Goal: Task Accomplishment & Management: Use online tool/utility

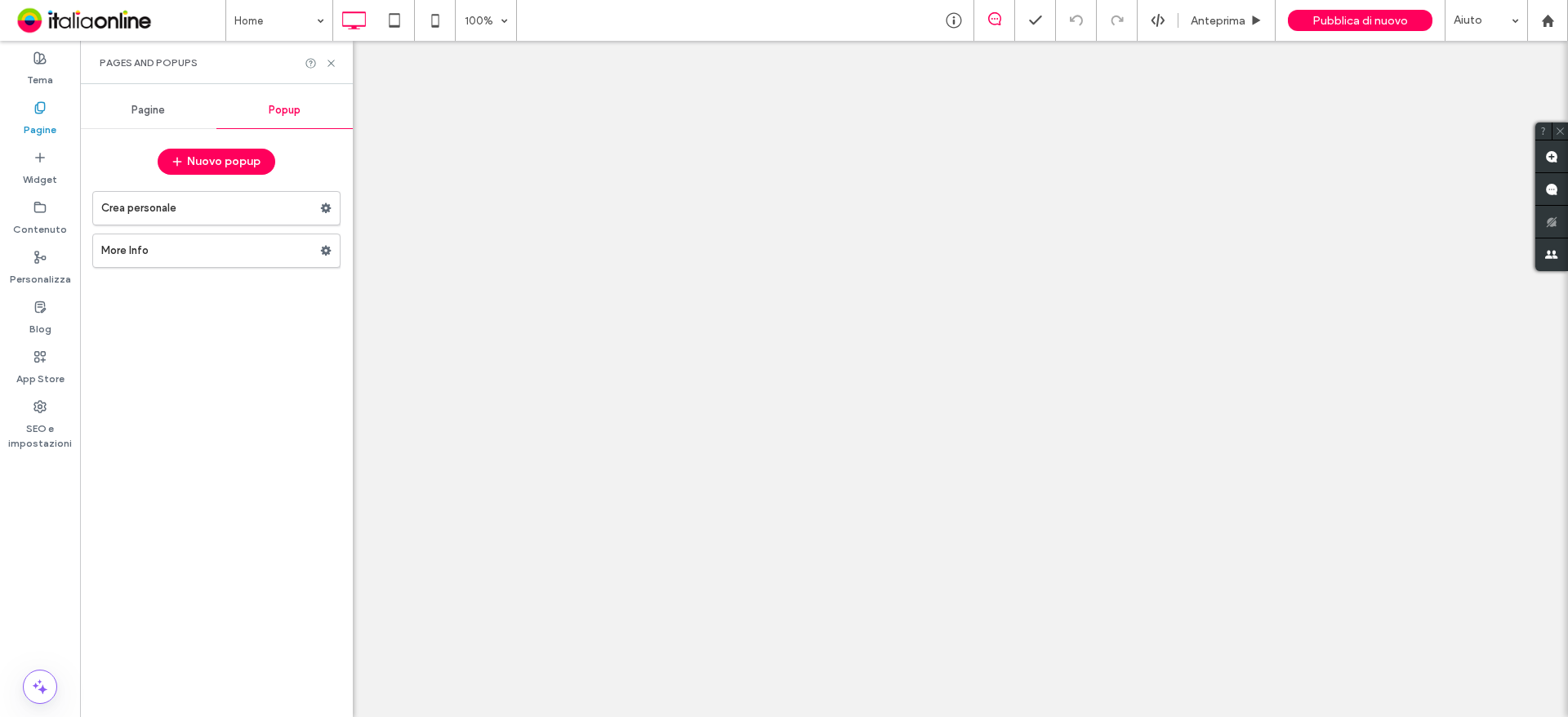
click at [179, 256] on label "More Info" at bounding box center [211, 250] width 219 height 32
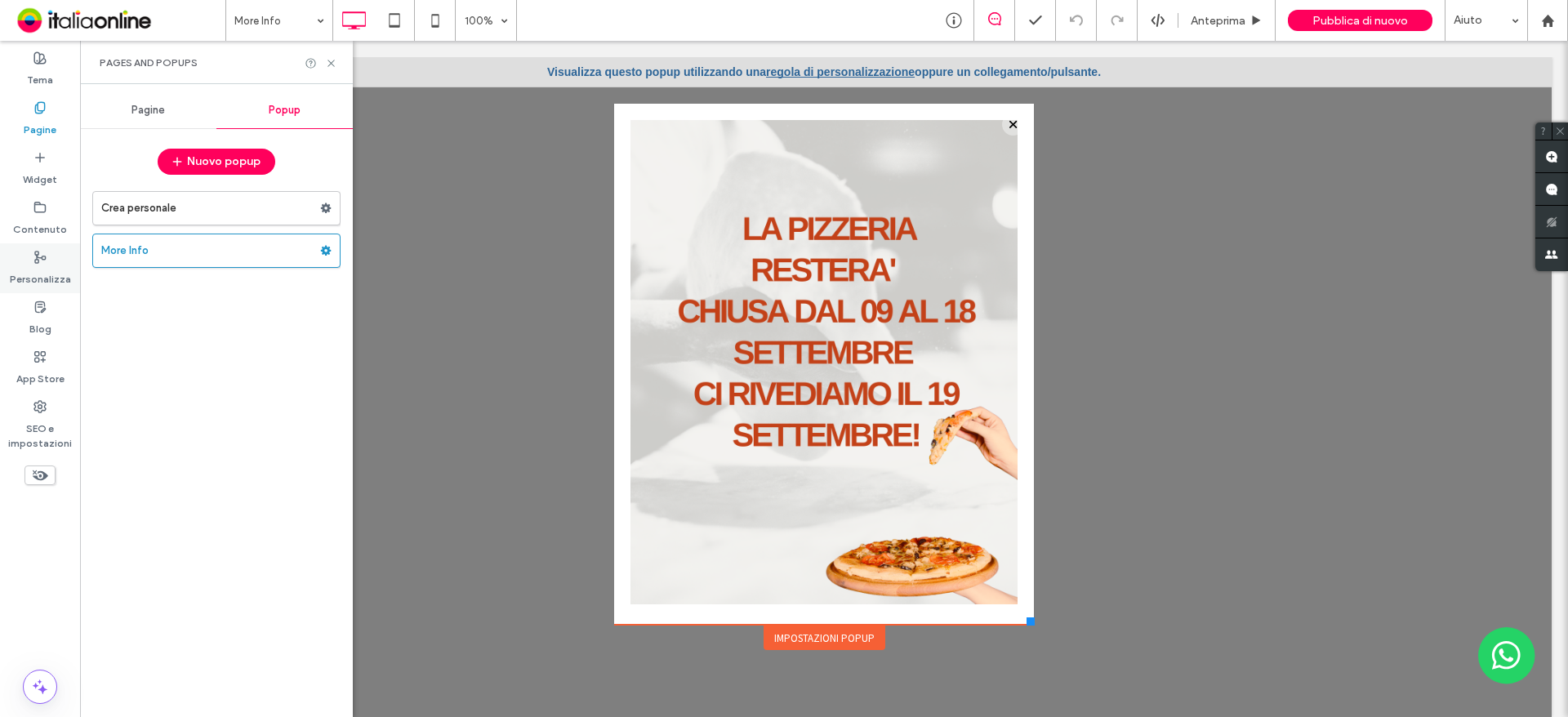
click at [26, 273] on label "Personalizza" at bounding box center [41, 275] width 61 height 23
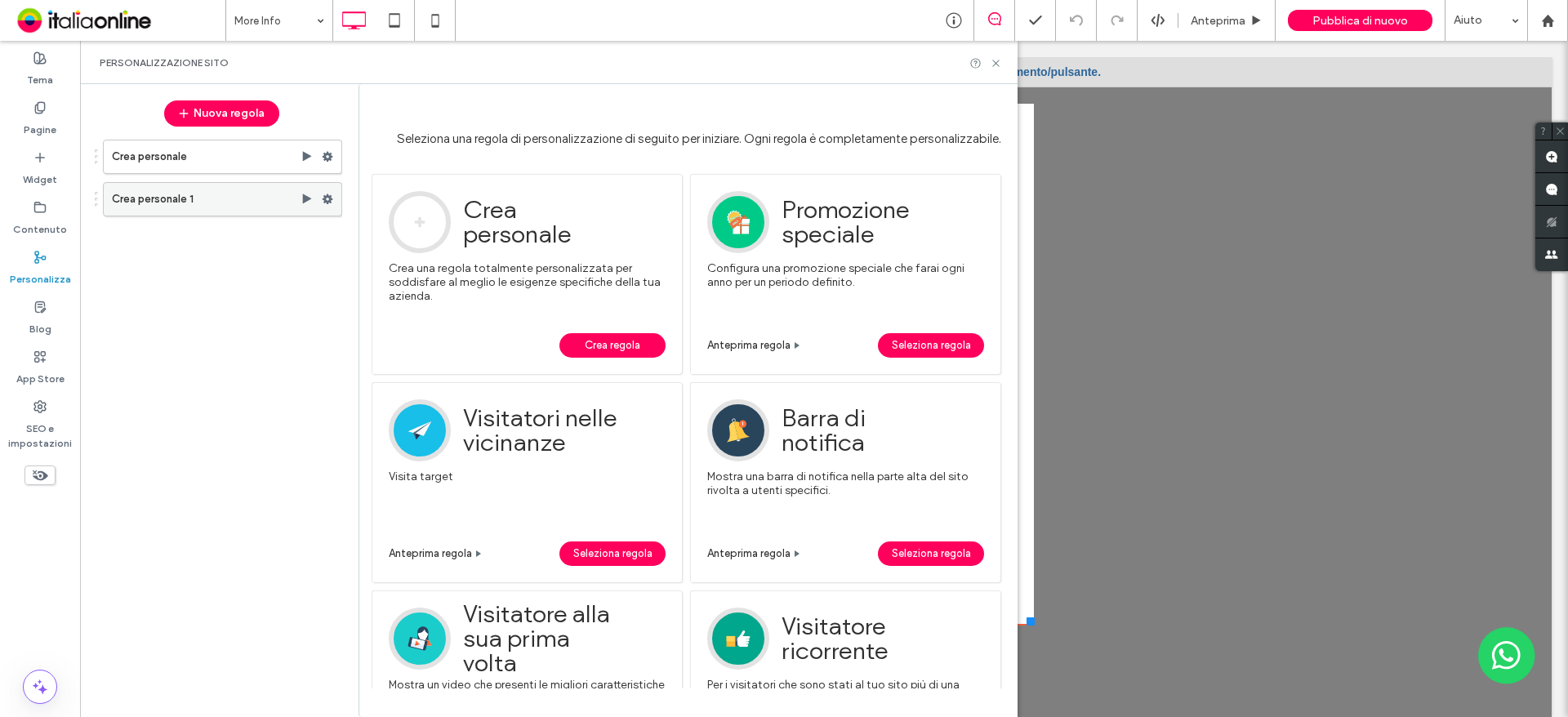
click at [216, 204] on label "Crea personale 1" at bounding box center [206, 199] width 188 height 32
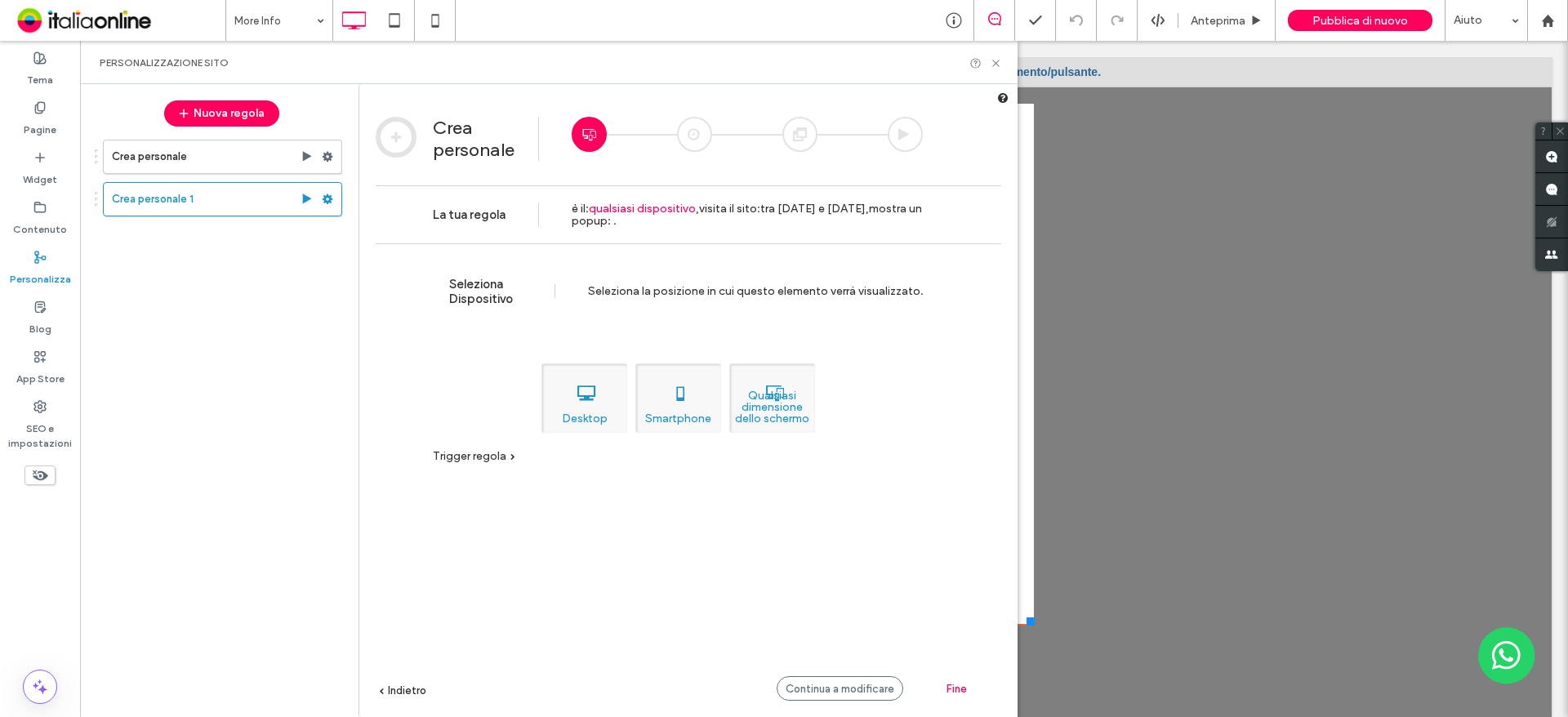
click at [941, 689] on div "Fine" at bounding box center [957, 688] width 90 height 25
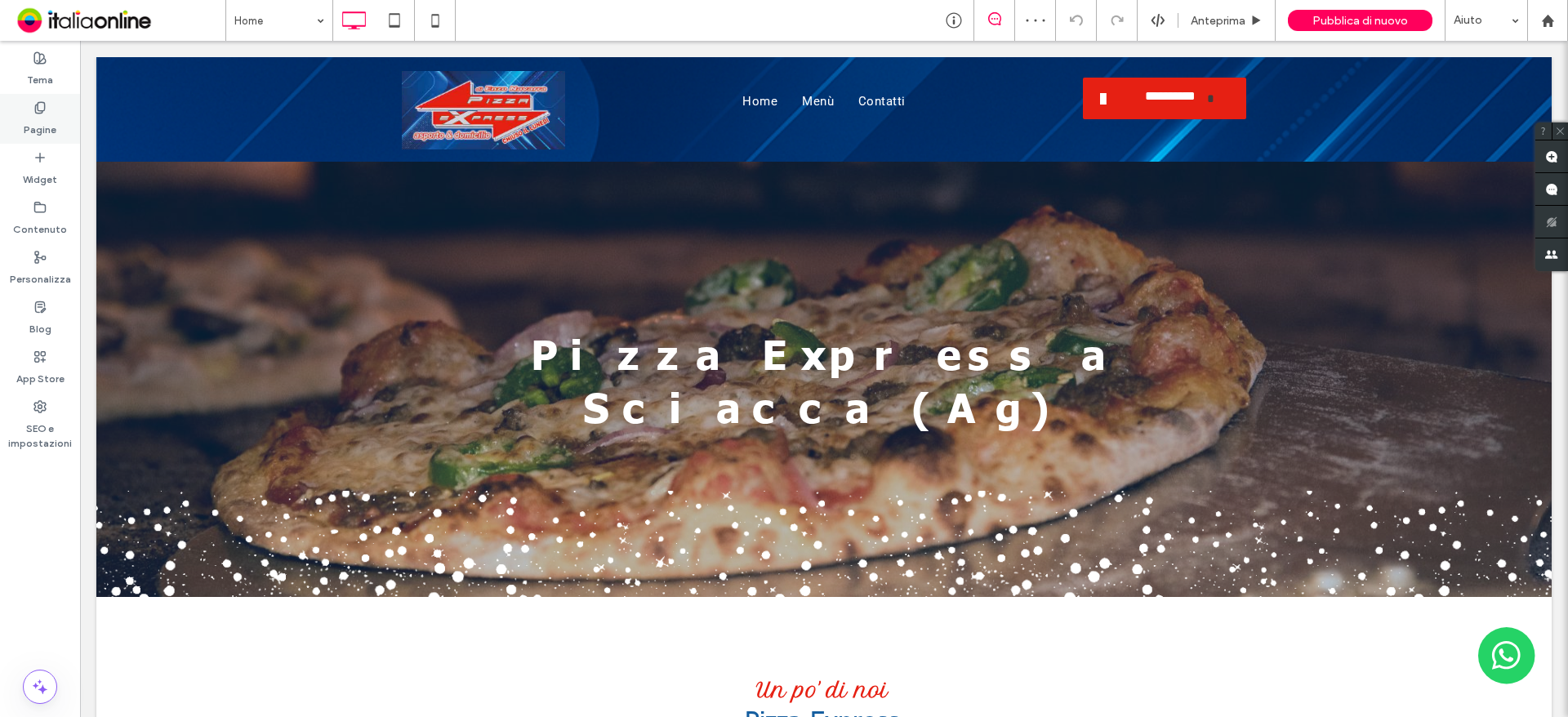
click at [47, 119] on label "Pagine" at bounding box center [40, 126] width 32 height 23
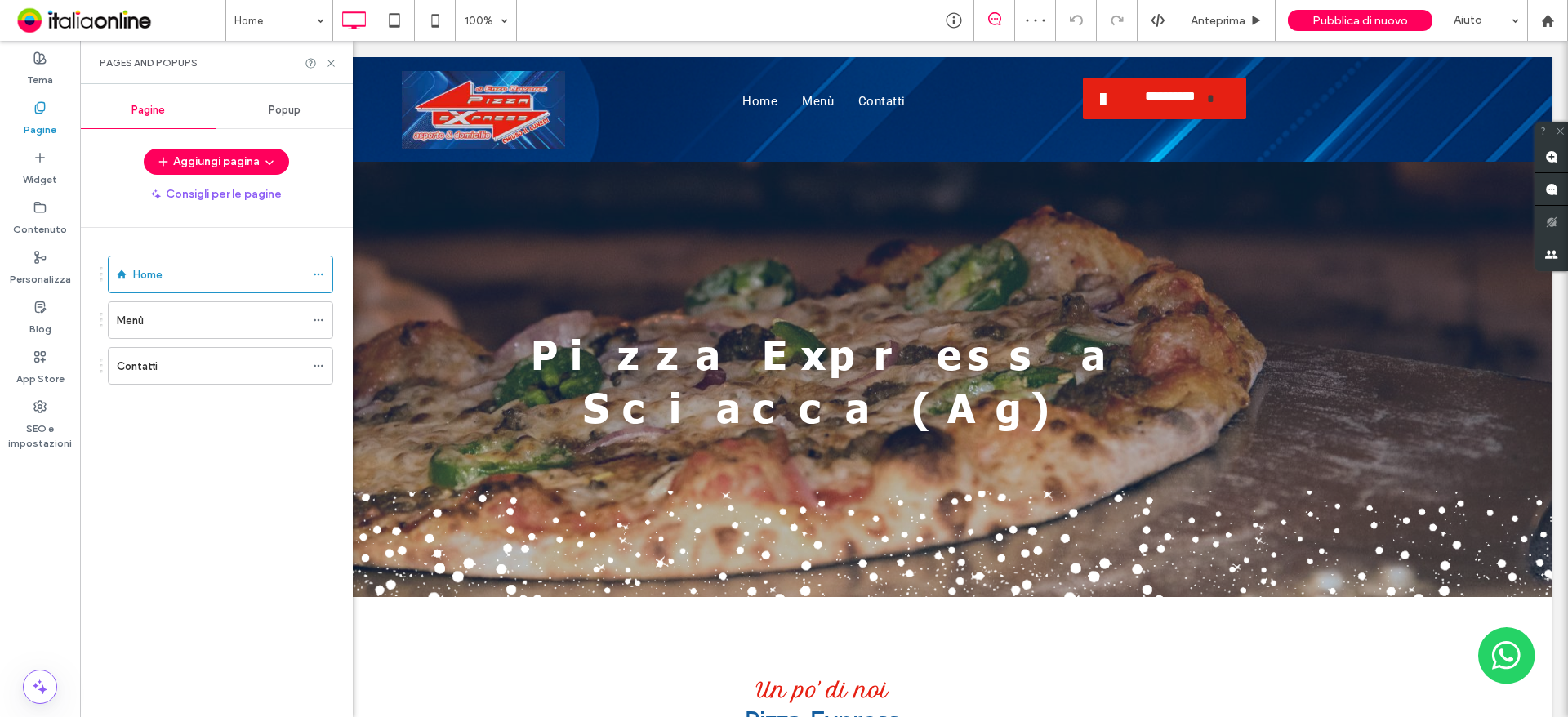
click at [279, 111] on span "Popup" at bounding box center [285, 109] width 32 height 13
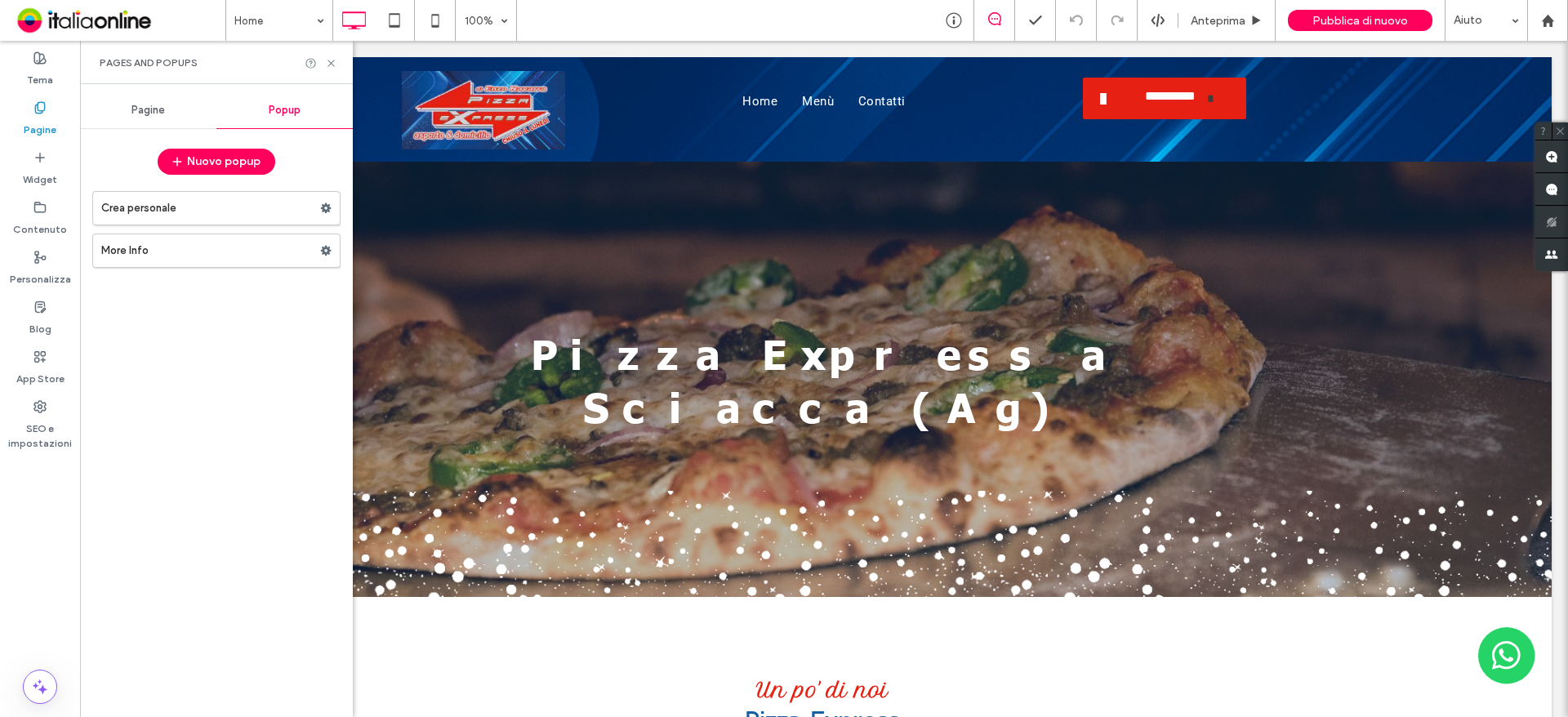
click at [50, 260] on div "Personalizza" at bounding box center [40, 268] width 80 height 50
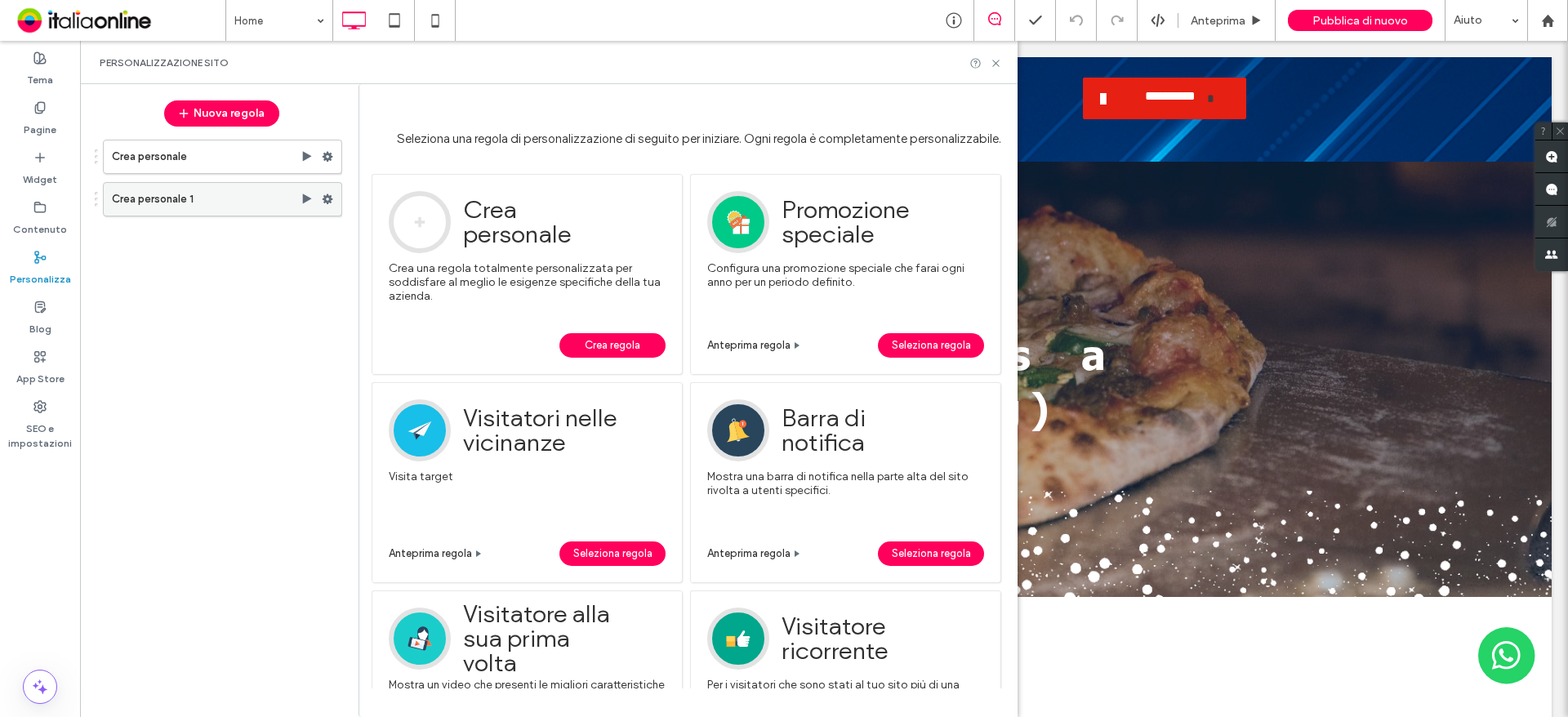
click at [323, 200] on icon at bounding box center [327, 199] width 11 height 11
drag, startPoint x: 430, startPoint y: 258, endPoint x: 374, endPoint y: 208, distance: 75.1
click at [430, 258] on label "Disattiva" at bounding box center [439, 263] width 116 height 14
click at [333, 159] on icon at bounding box center [327, 156] width 11 height 11
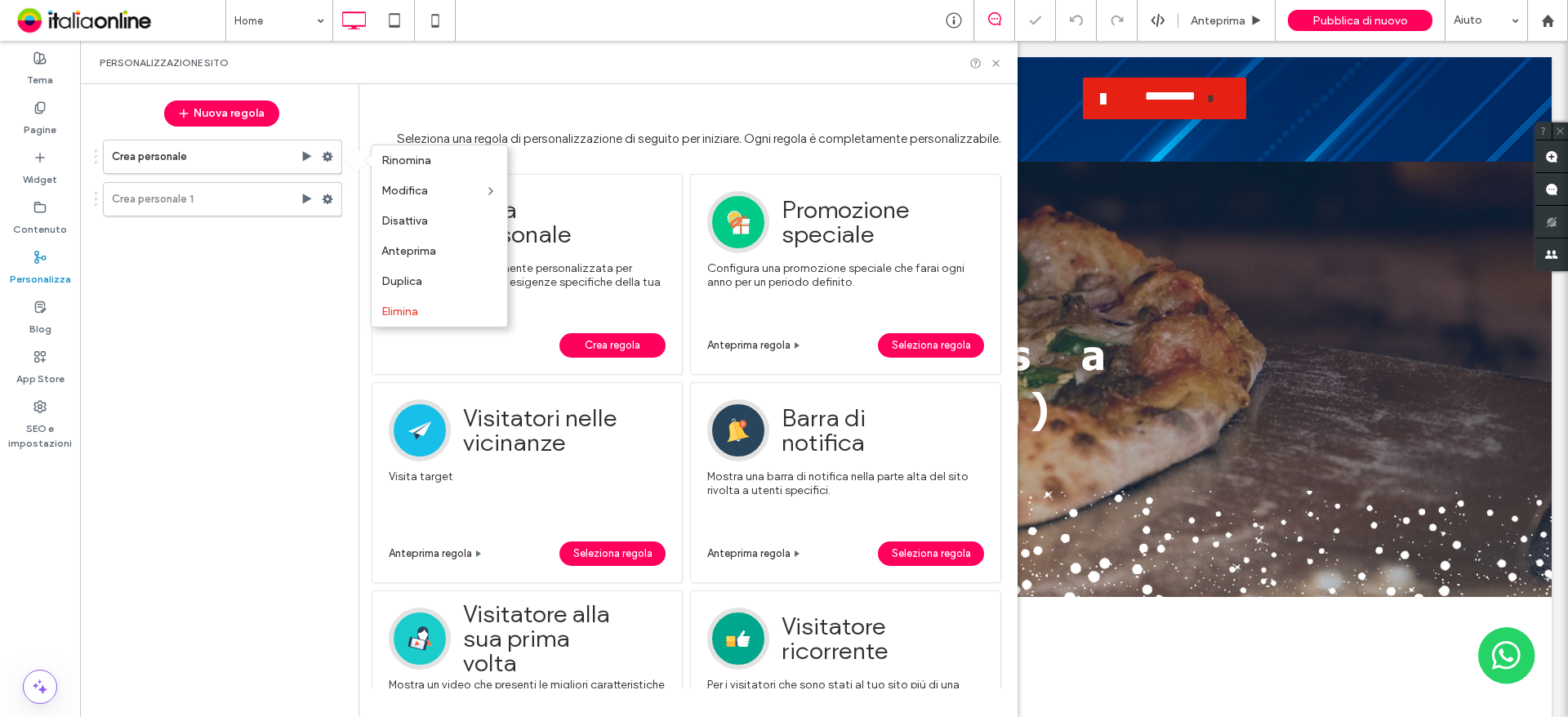
drag, startPoint x: 416, startPoint y: 221, endPoint x: 447, endPoint y: 204, distance: 35.4
click at [416, 221] on span "Disattiva" at bounding box center [404, 221] width 47 height 14
click at [999, 67] on icon at bounding box center [996, 63] width 12 height 12
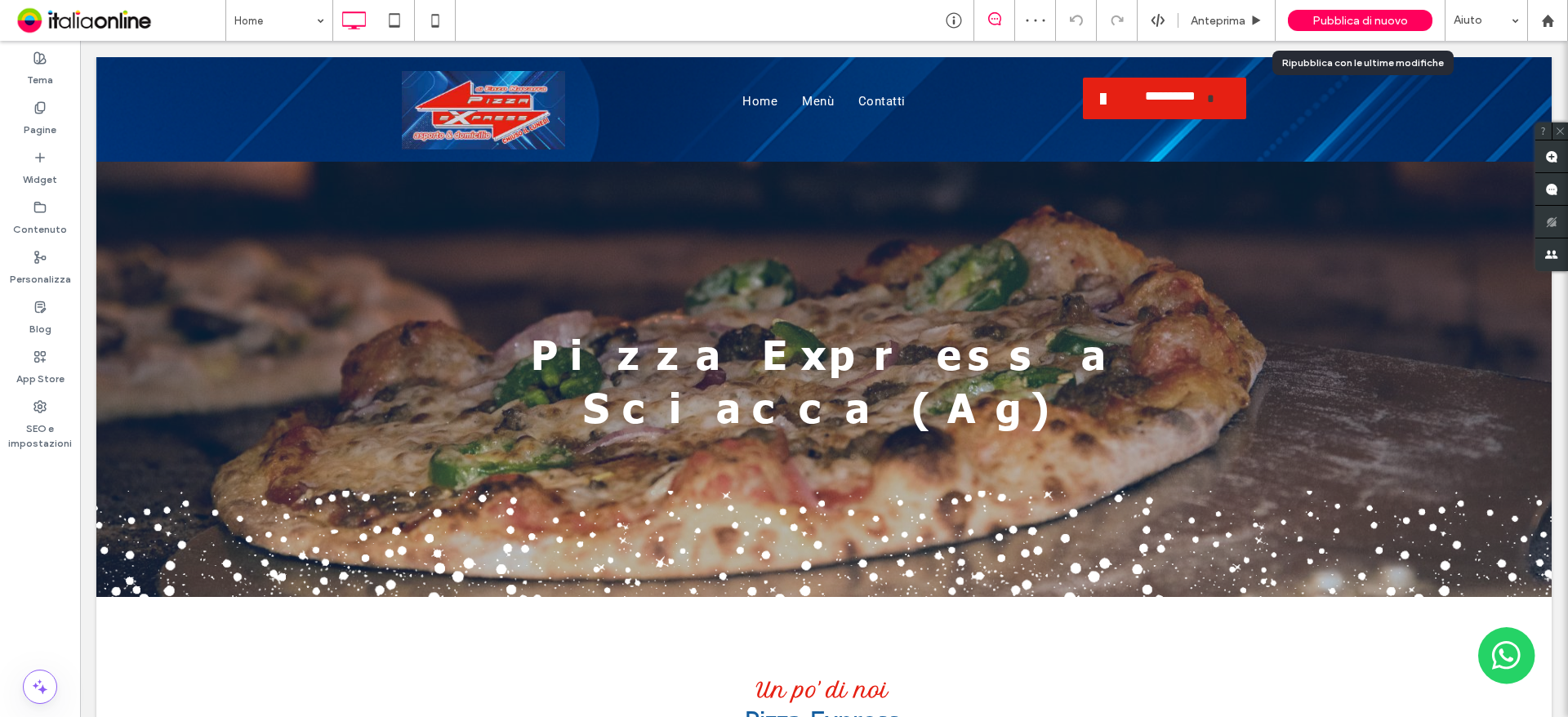
click at [1414, 19] on div "Pubblica di nuovo" at bounding box center [1360, 20] width 144 height 21
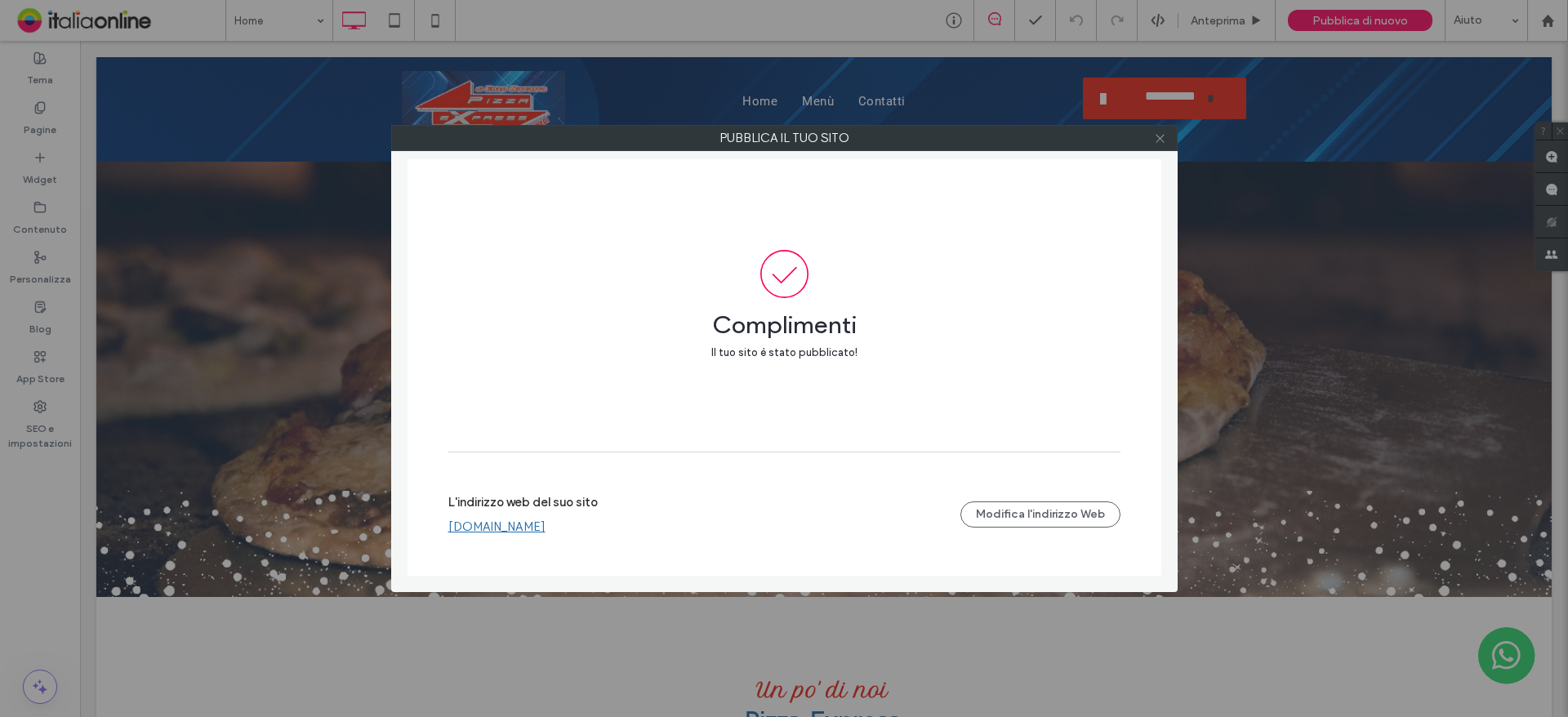
click at [1162, 130] on span at bounding box center [1161, 137] width 12 height 25
